Goal: Information Seeking & Learning: Understand process/instructions

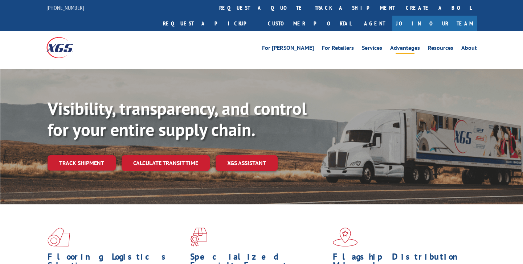
click at [413, 45] on link "Advantages" at bounding box center [406, 49] width 30 height 8
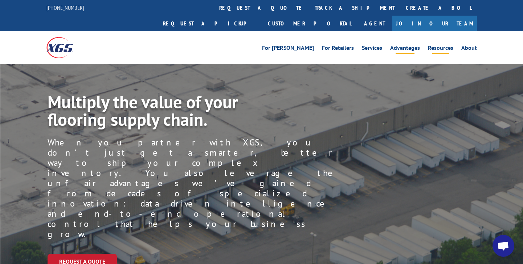
click at [440, 45] on link "Resources" at bounding box center [440, 49] width 25 height 8
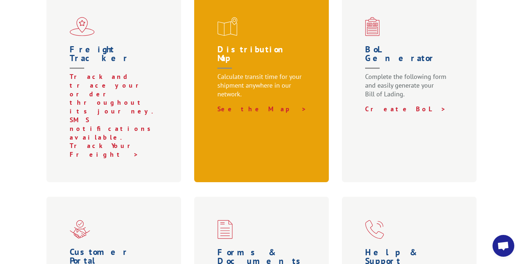
scroll to position [291, 0]
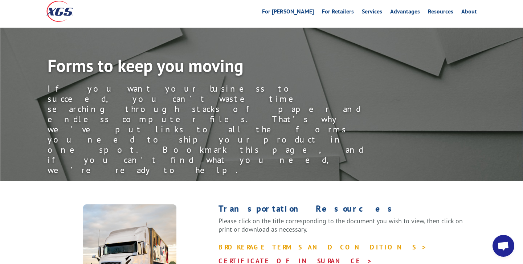
scroll to position [73, 0]
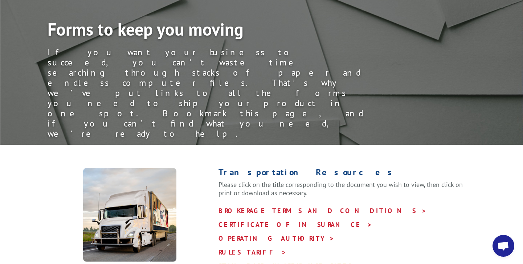
click at [259, 262] on link "STANDARD WAREHOUSE RATES >" at bounding box center [291, 266] width 144 height 8
click at [244, 248] on link "RULES TARIFF >" at bounding box center [253, 252] width 68 height 8
